Goal: Information Seeking & Learning: Learn about a topic

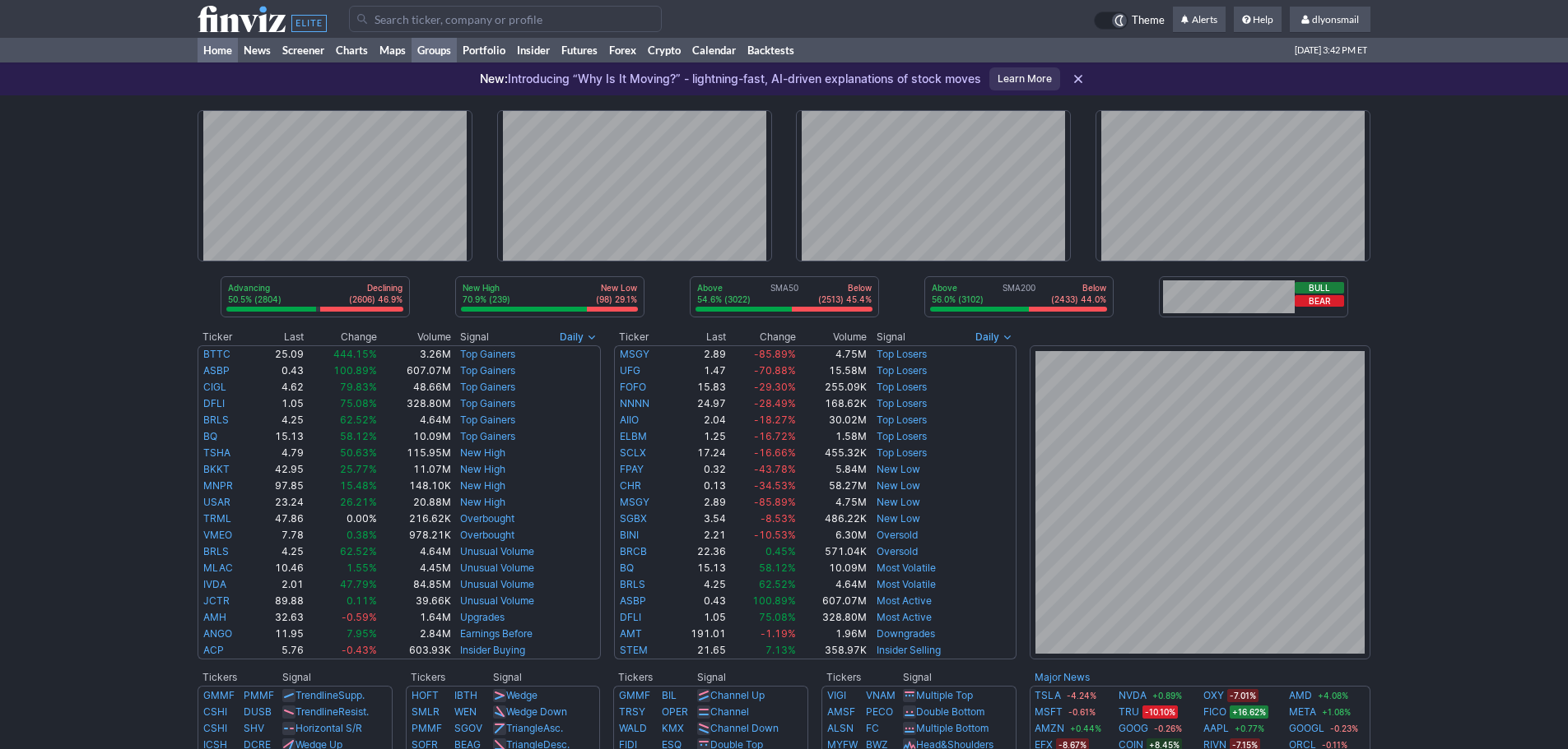
click at [426, 58] on link "Groups" at bounding box center [434, 50] width 45 height 25
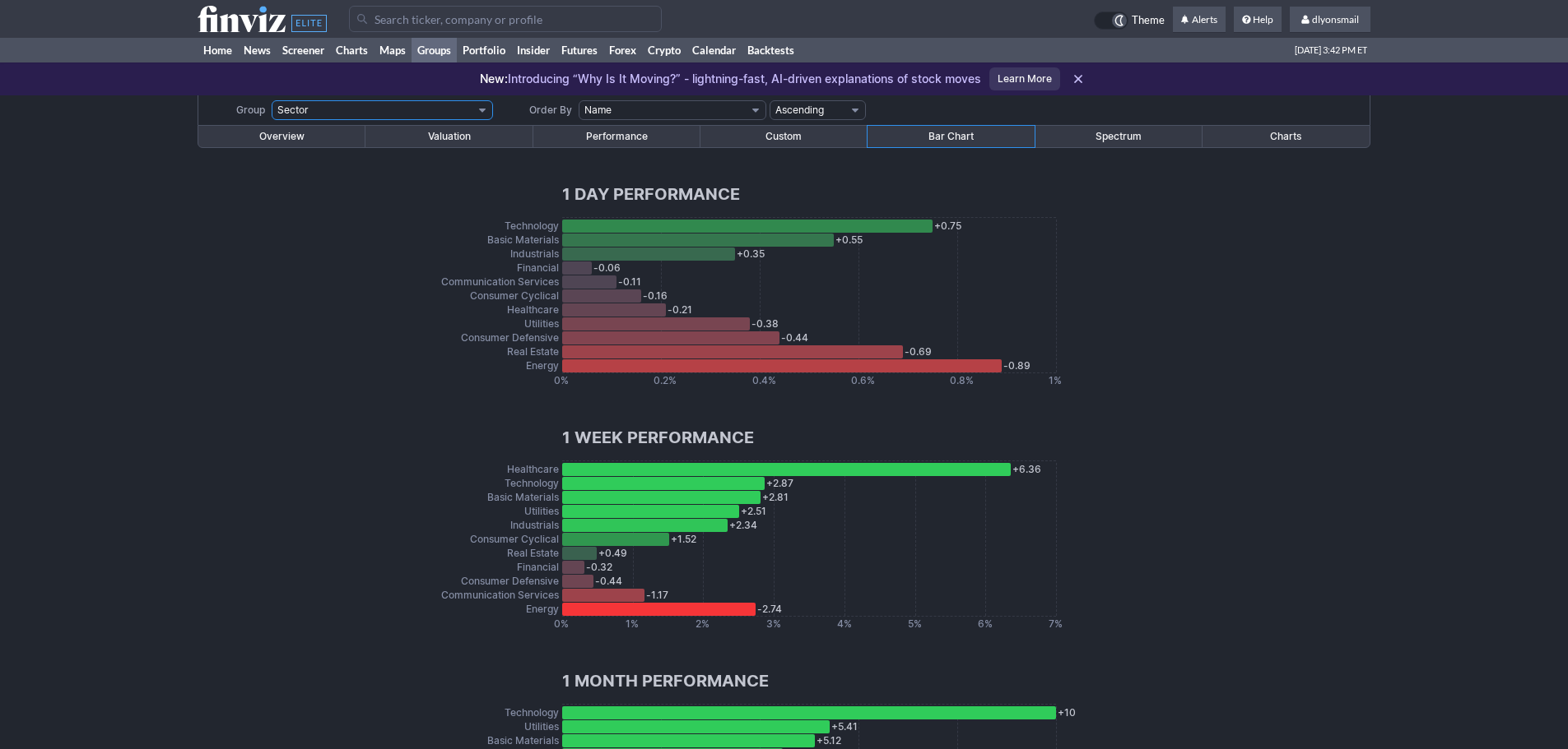
click at [321, 110] on select "Sector Industry Industry (Basic Materials) Industry (Communication Services) In…" at bounding box center [383, 110] width 221 height 19
select select "groups.ashx?g=industry&v=210&o=name"
click at [272, 100] on select "Sector Industry Industry (Basic Materials) Industry (Communication Services) In…" at bounding box center [383, 110] width 221 height 19
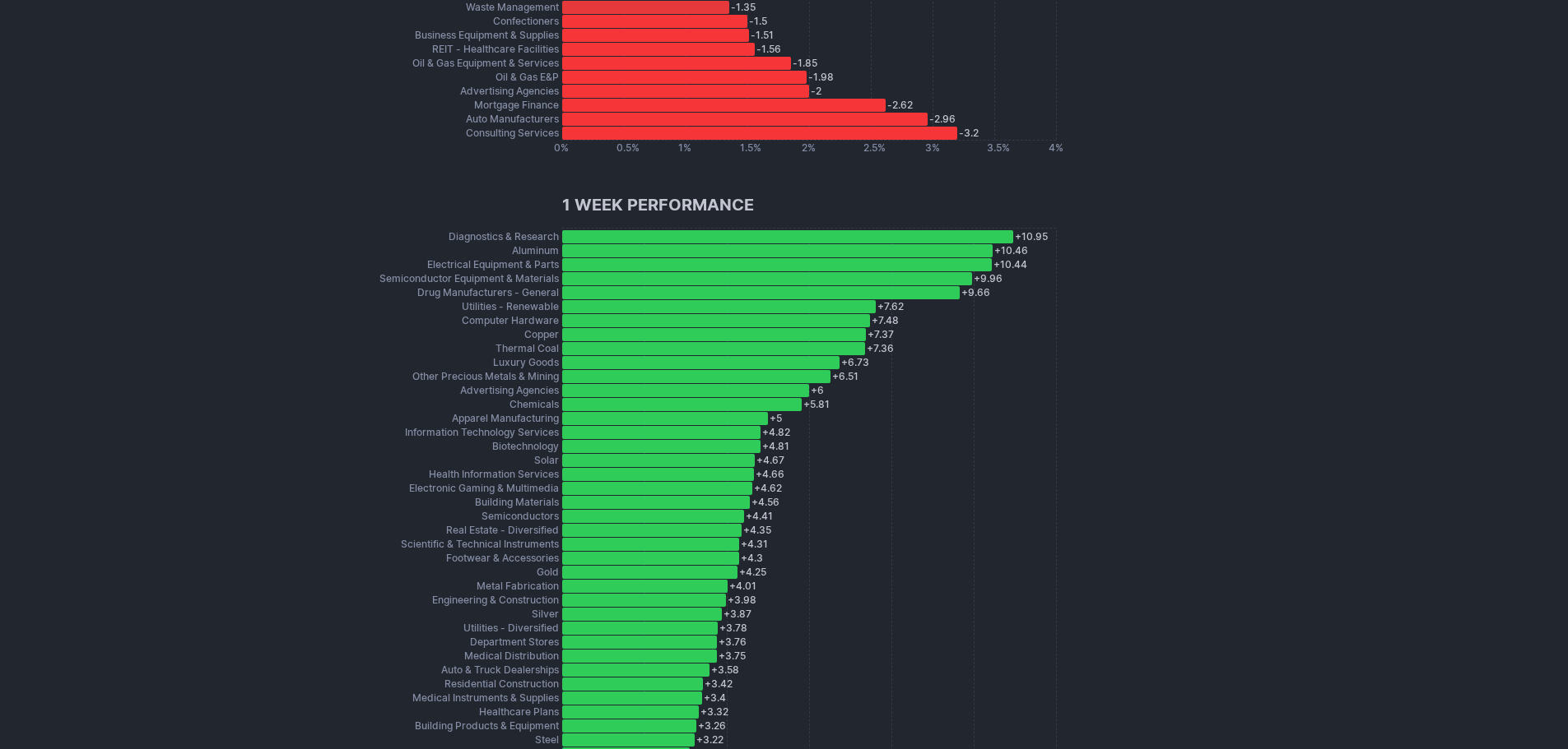
scroll to position [2212, 0]
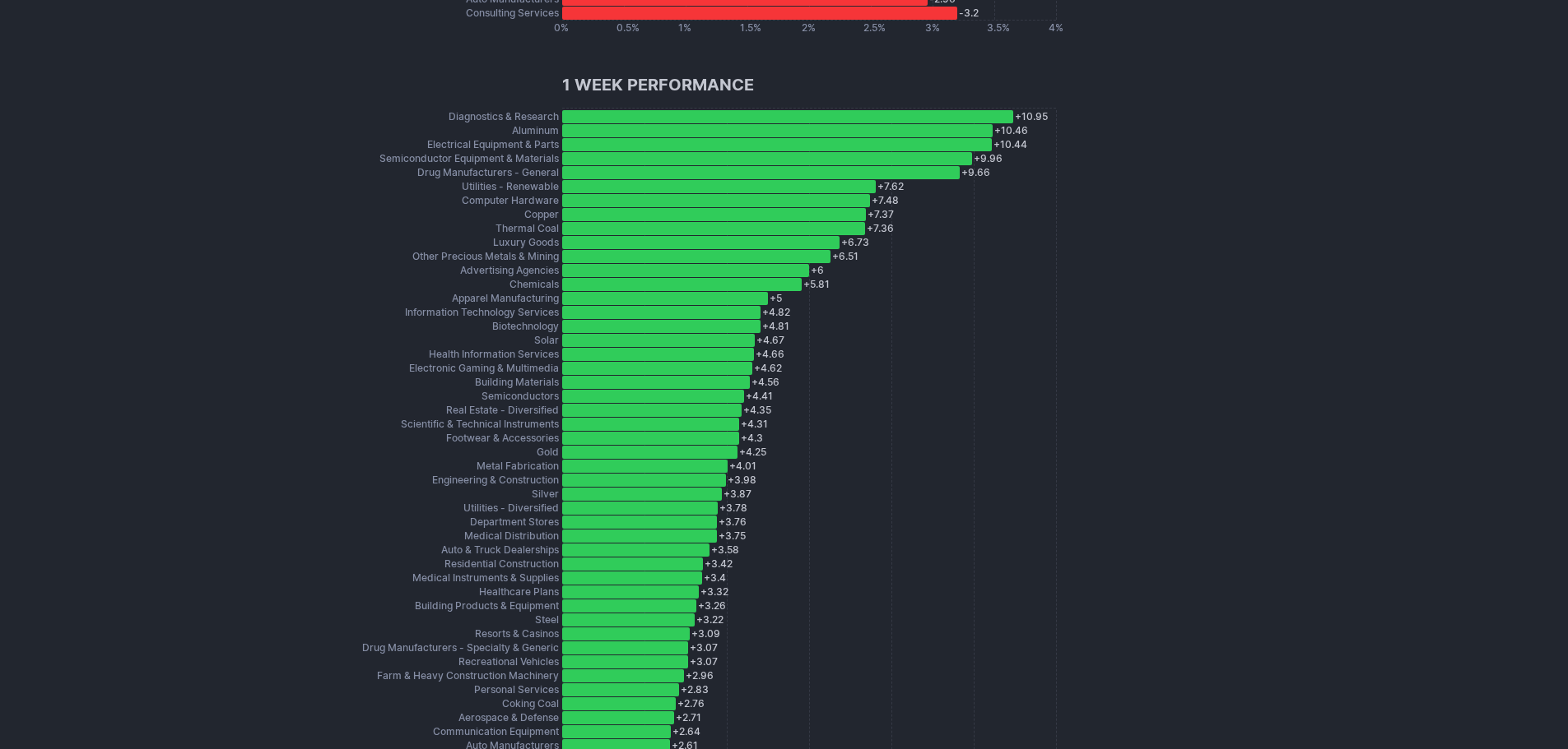
click at [654, 230] on div "+ 7.36 Thermal Coal" at bounding box center [714, 228] width 303 height 13
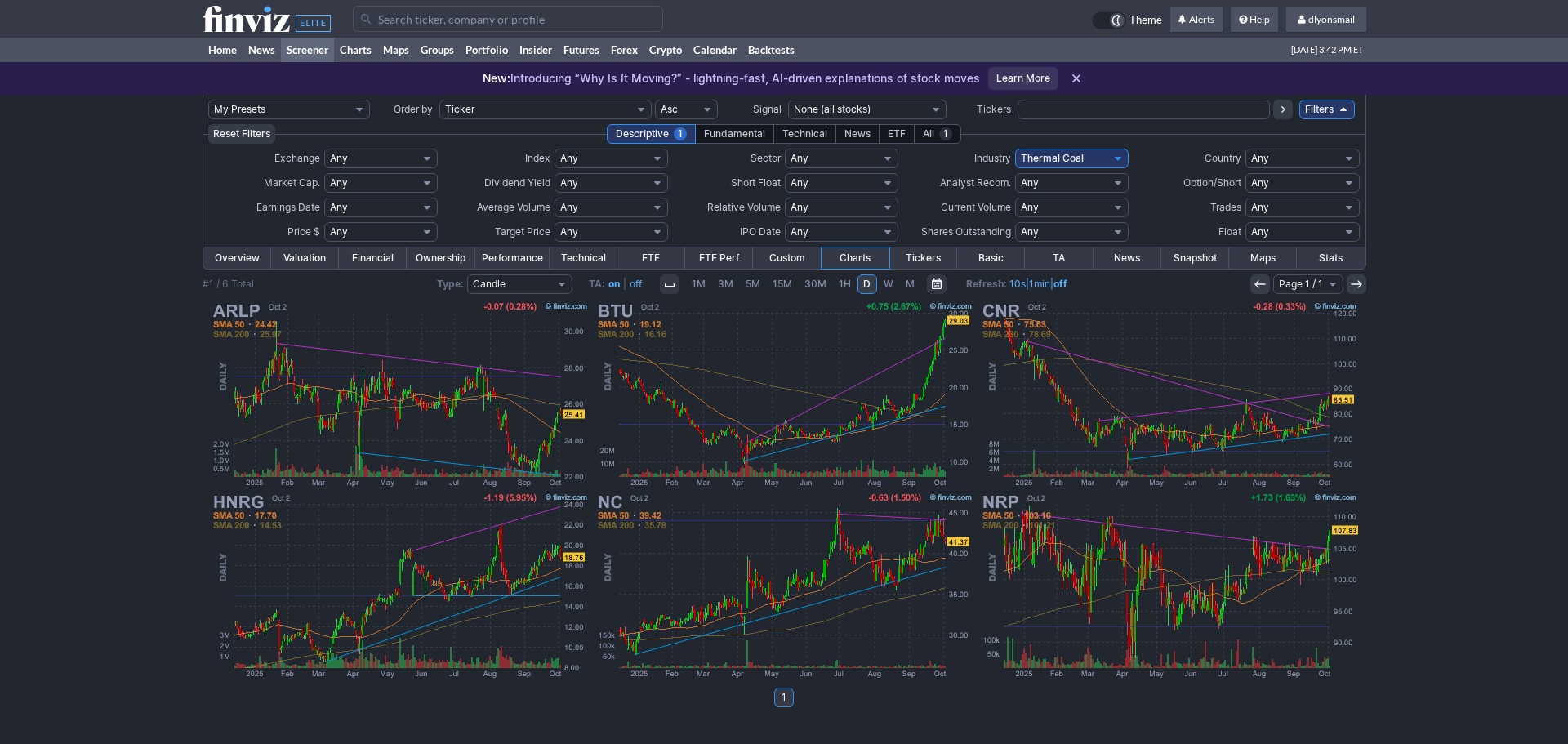
click at [886, 284] on link "W" at bounding box center [889, 284] width 21 height 19
